Goal: Transaction & Acquisition: Subscribe to service/newsletter

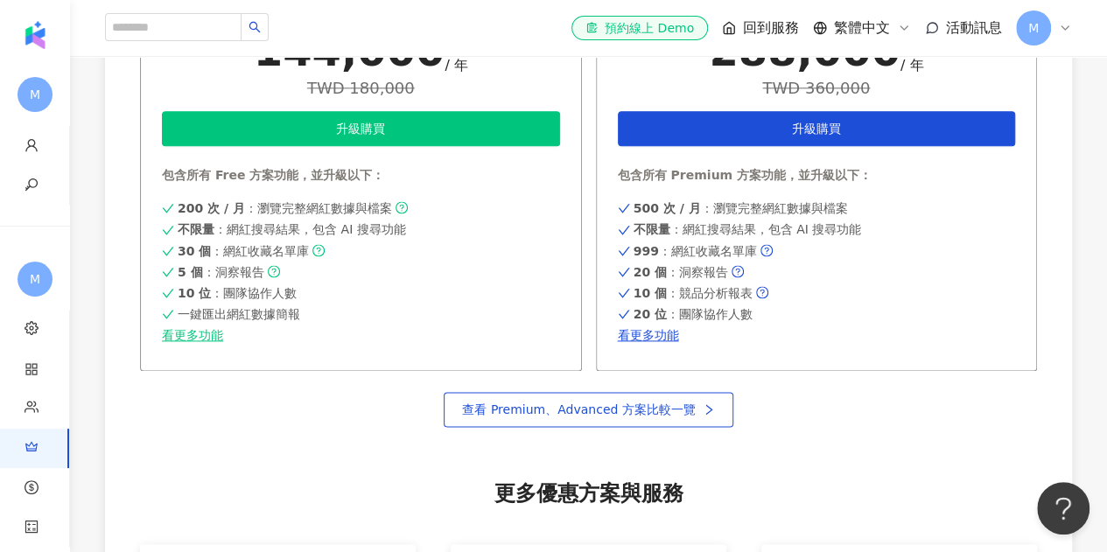
scroll to position [1050, 0]
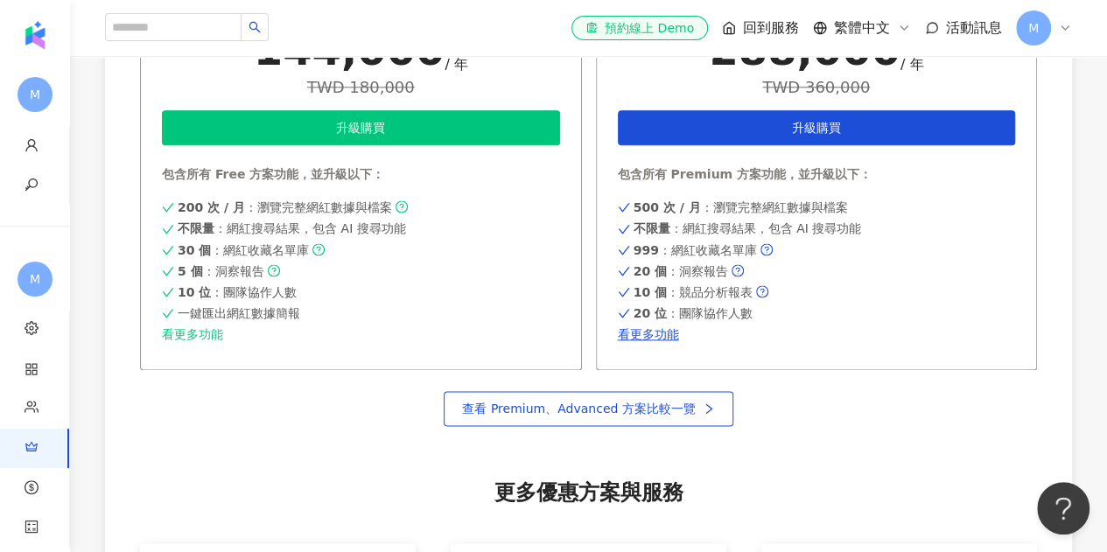
click at [207, 338] on link "看更多功能" at bounding box center [361, 334] width 398 height 14
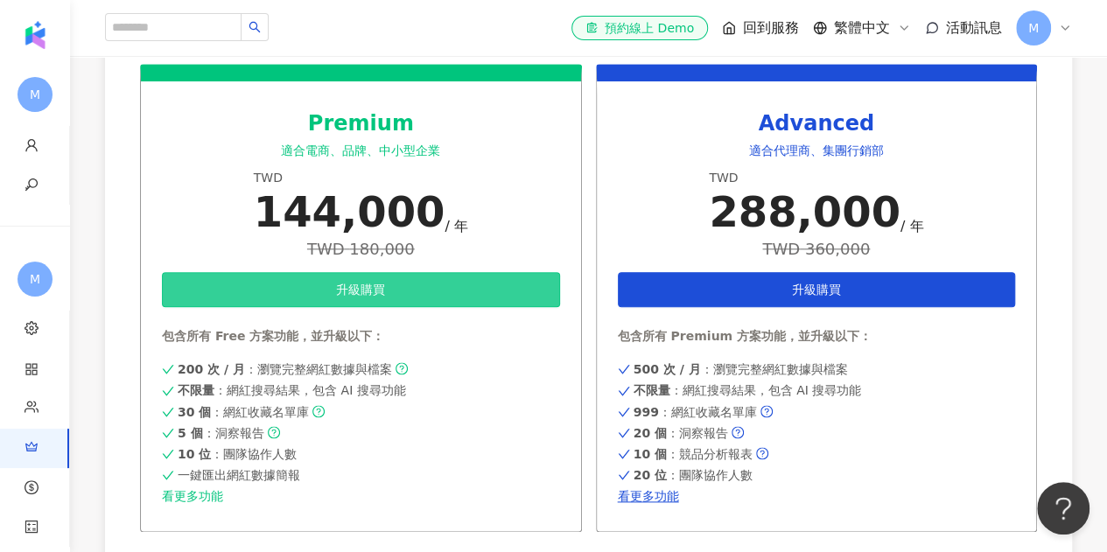
scroll to position [933, 0]
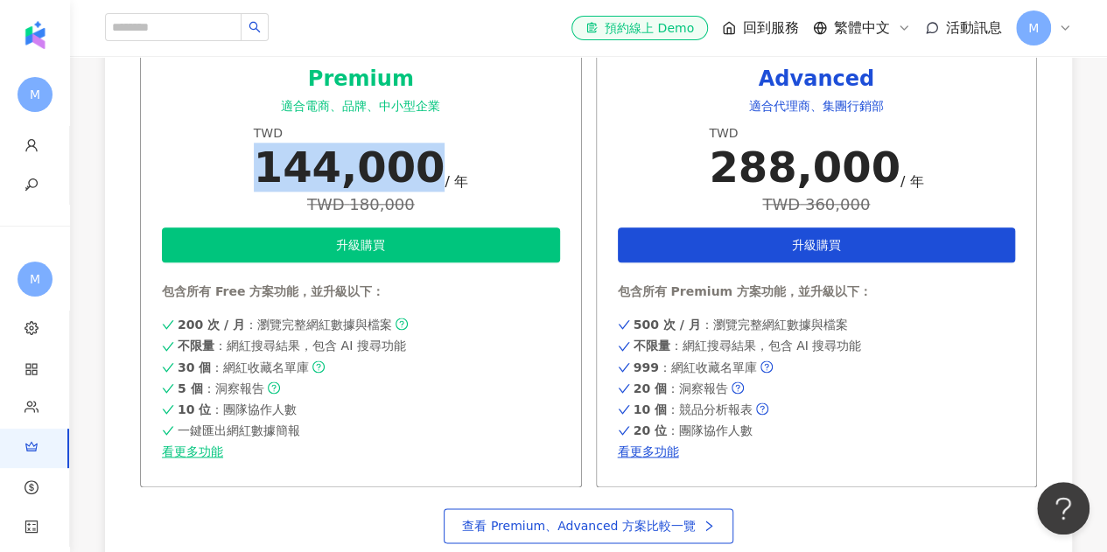
drag, startPoint x: 264, startPoint y: 165, endPoint x: 422, endPoint y: 187, distance: 159.0
click at [422, 187] on div "Premium 適合電商、品牌、中小型企業 TWD 144,000 / 年 TWD 180,000 升級購買 包含所有 Free 方案功能，並升級以下： 20…" at bounding box center [361, 253] width 442 height 468
copy div "144,000"
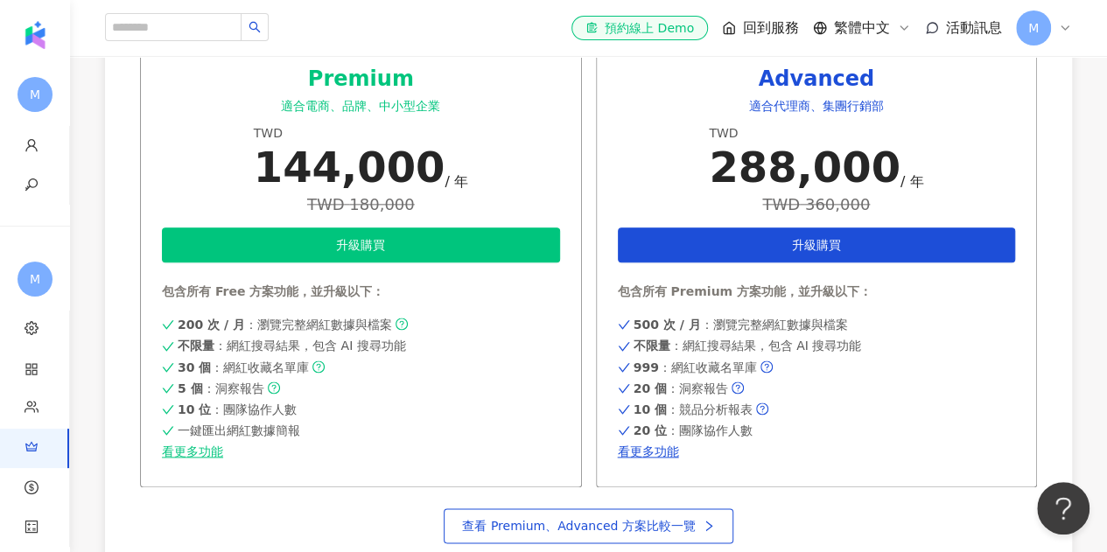
click at [441, 206] on div "TWD 180,000" at bounding box center [361, 204] width 214 height 18
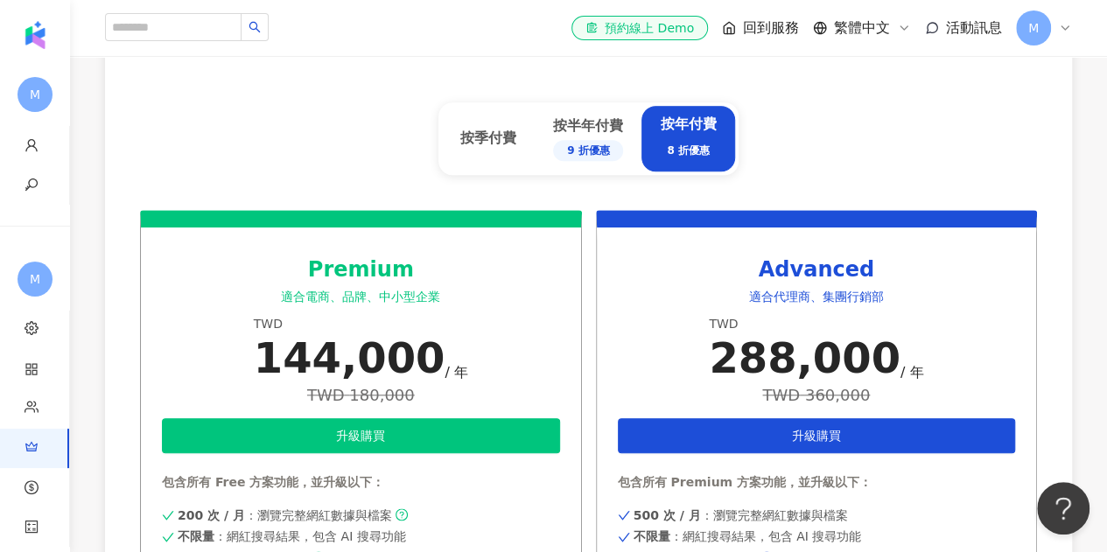
scroll to position [700, 0]
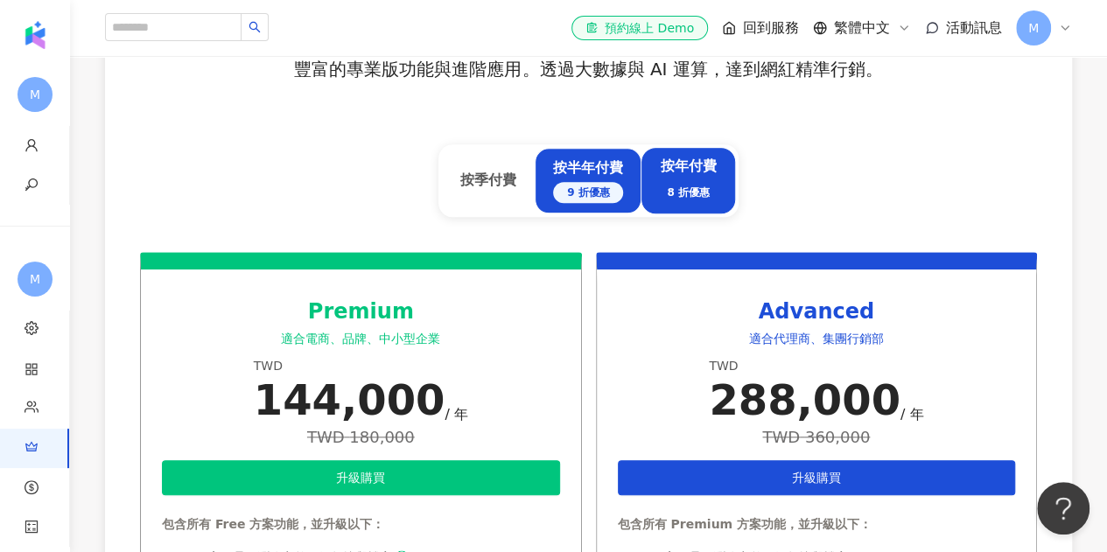
click at [613, 201] on div "9 折優惠" at bounding box center [588, 192] width 70 height 21
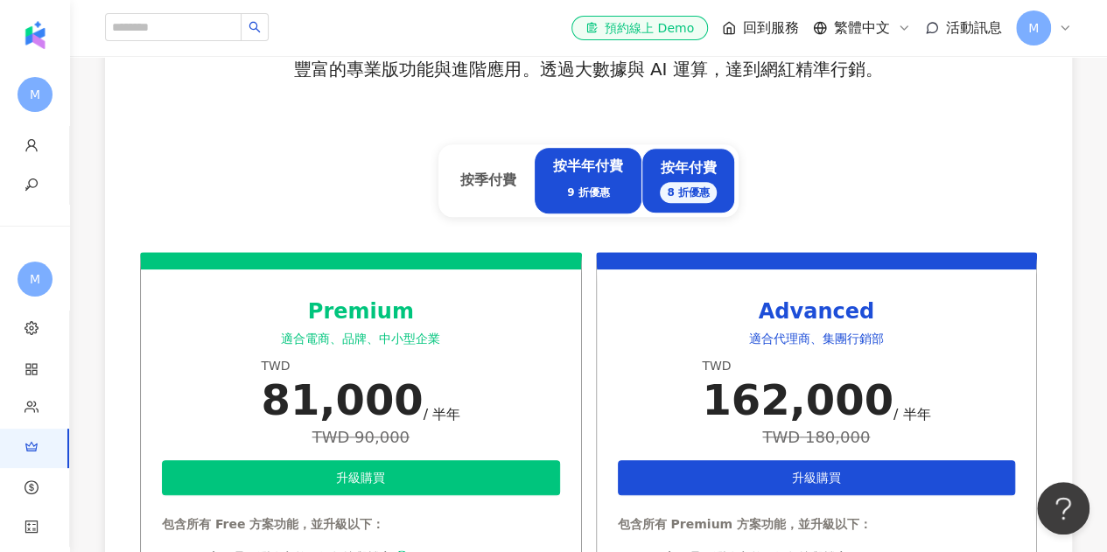
click at [681, 198] on div "8 折優惠" at bounding box center [688, 192] width 57 height 21
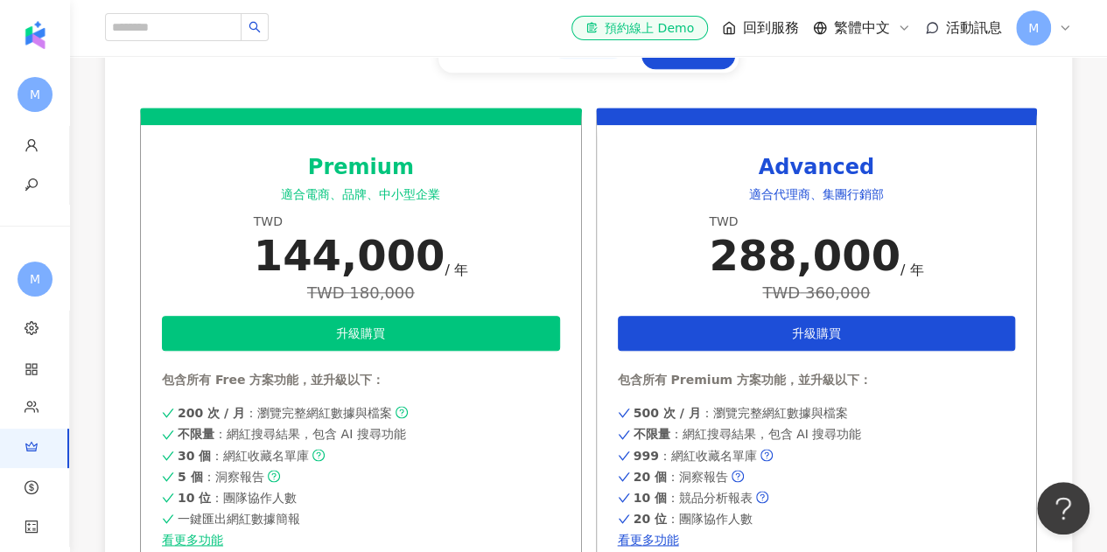
scroll to position [816, 0]
